Goal: Ask a question

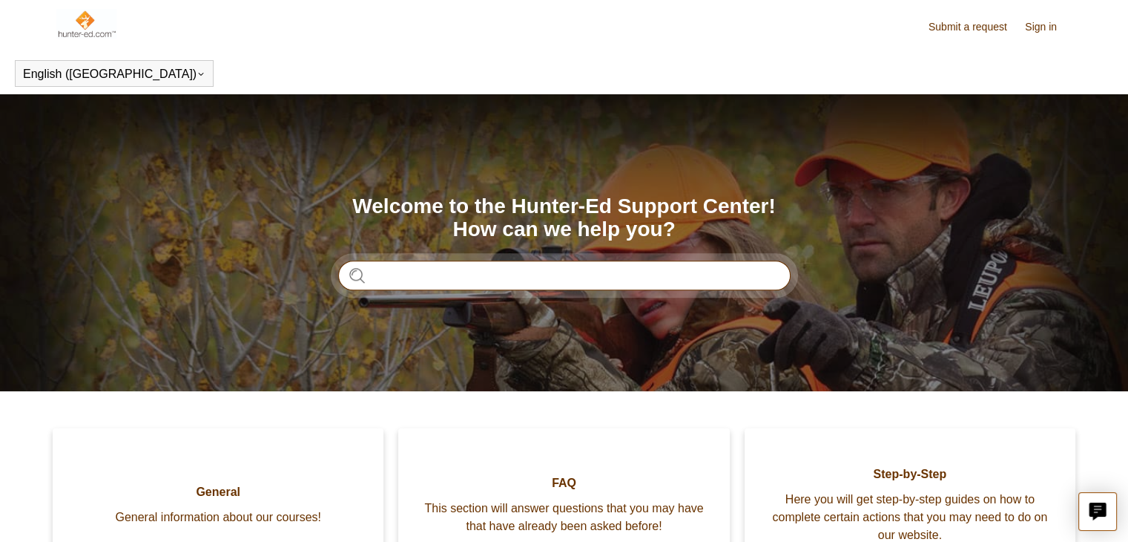
click at [438, 271] on input "Search" at bounding box center [564, 275] width 453 height 30
type input "*******"
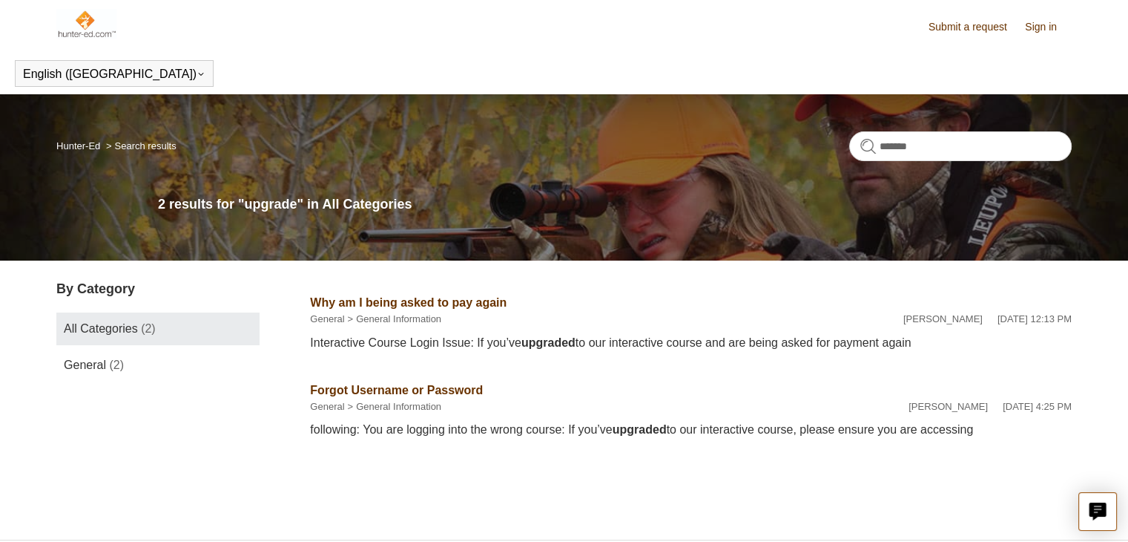
click at [469, 306] on link "Why am I being asked to pay again" at bounding box center [408, 302] width 197 height 13
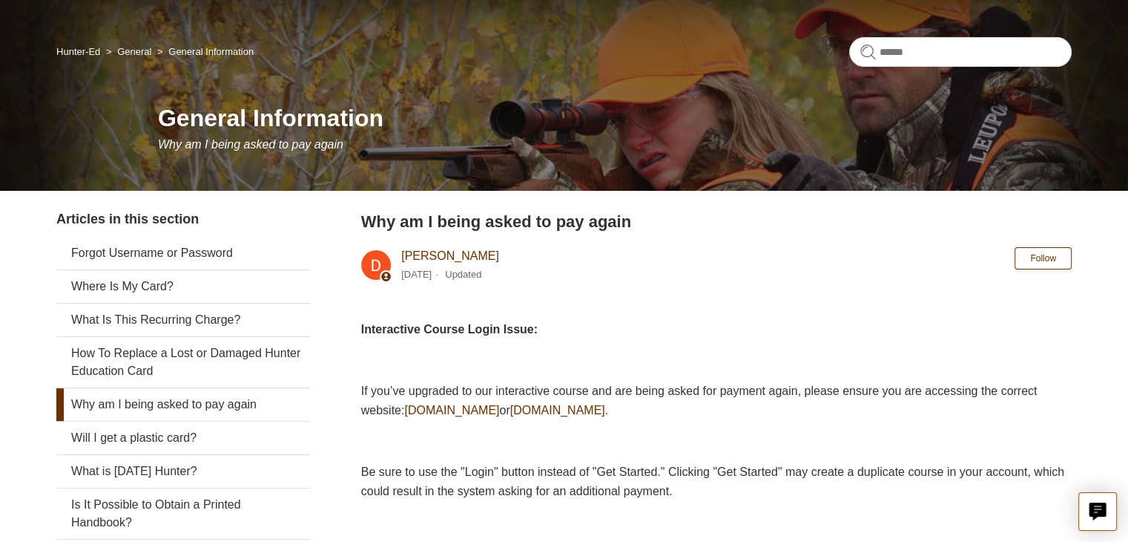
scroll to position [148, 0]
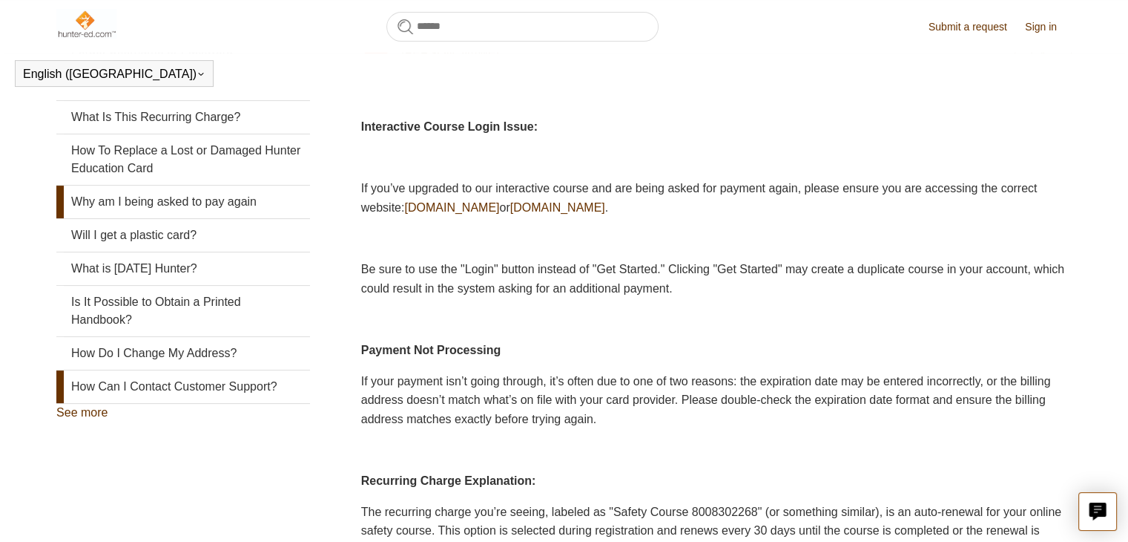
click at [263, 384] on link "How Can I Contact Customer Support?" at bounding box center [183, 386] width 254 height 33
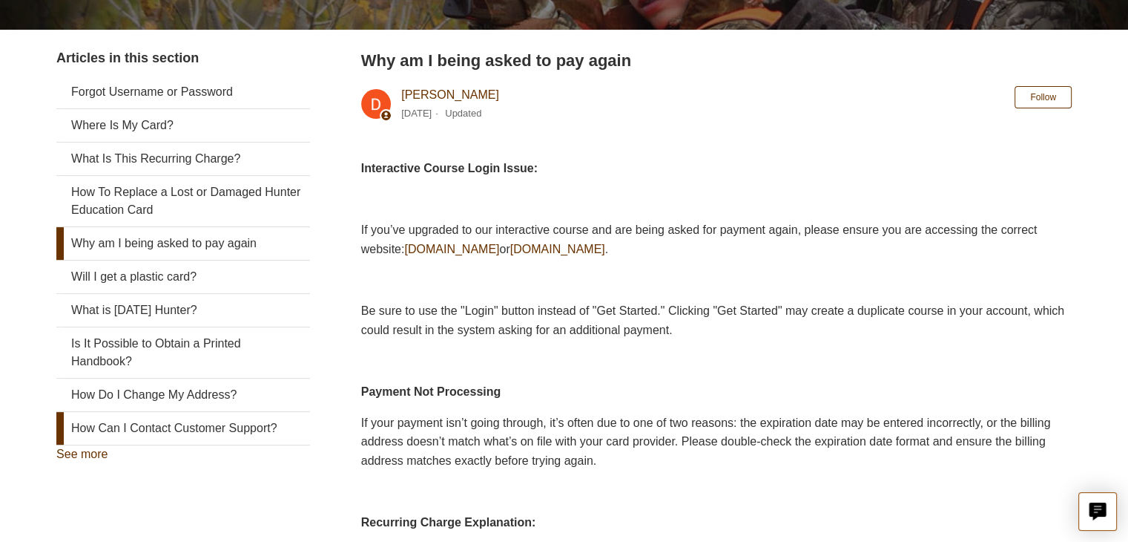
scroll to position [297, 0]
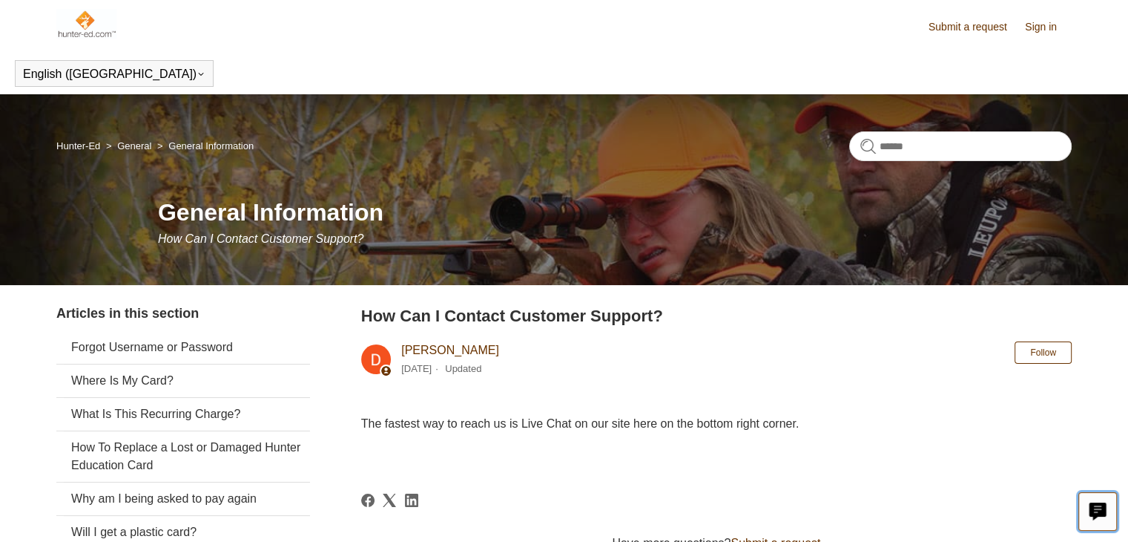
click at [1109, 518] on button "Live chat" at bounding box center [1098, 511] width 39 height 39
click at [829, 460] on body "Skip to main content Submit a request Sign in English (US) Español Français Hun…" at bounding box center [564, 436] width 1128 height 872
click at [1045, 23] on link "Sign in" at bounding box center [1048, 27] width 47 height 16
